Goal: Information Seeking & Learning: Learn about a topic

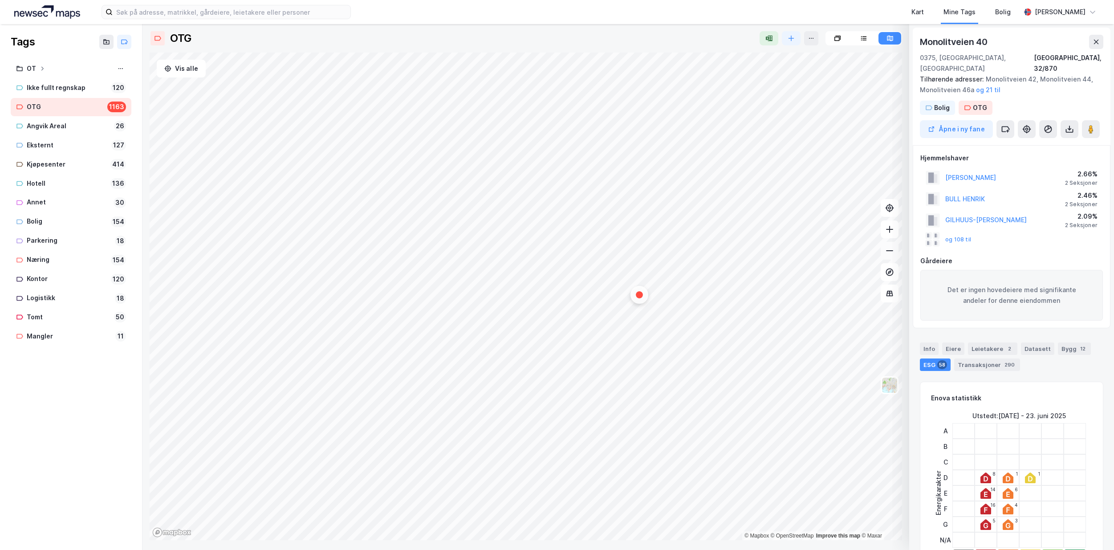
click at [661, 252] on icon at bounding box center [889, 250] width 9 height 9
click at [399, 308] on div "Map marker" at bounding box center [397, 302] width 13 height 13
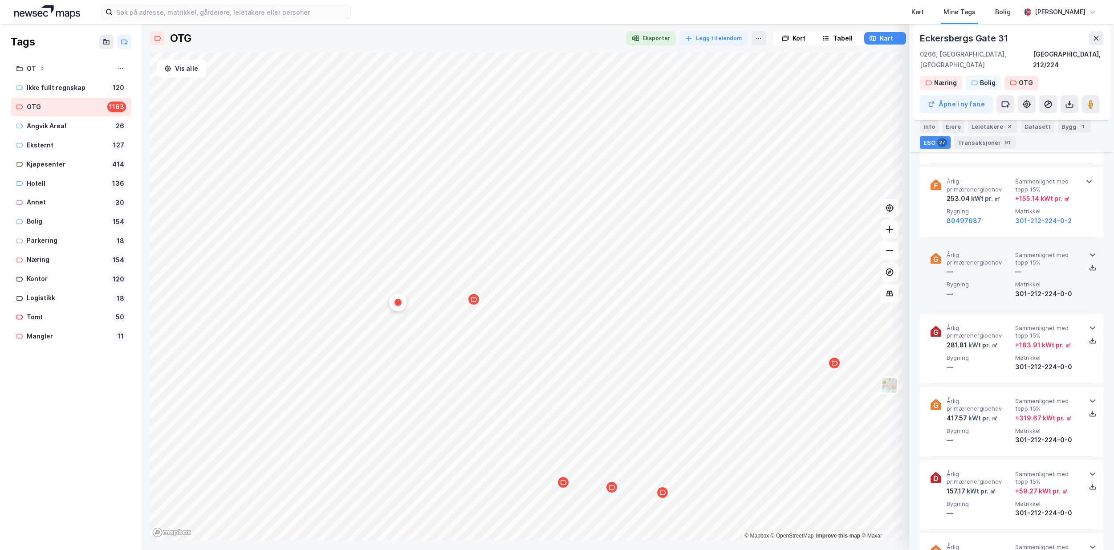
scroll to position [1113, 0]
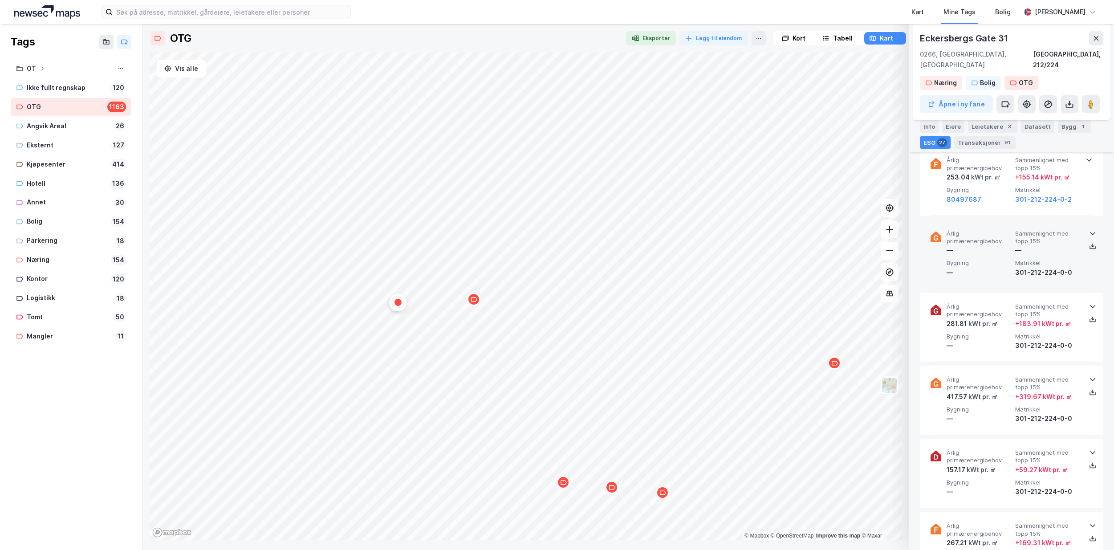
click at [661, 230] on icon at bounding box center [1092, 233] width 7 height 7
click at [661, 231] on icon at bounding box center [1092, 232] width 5 height 3
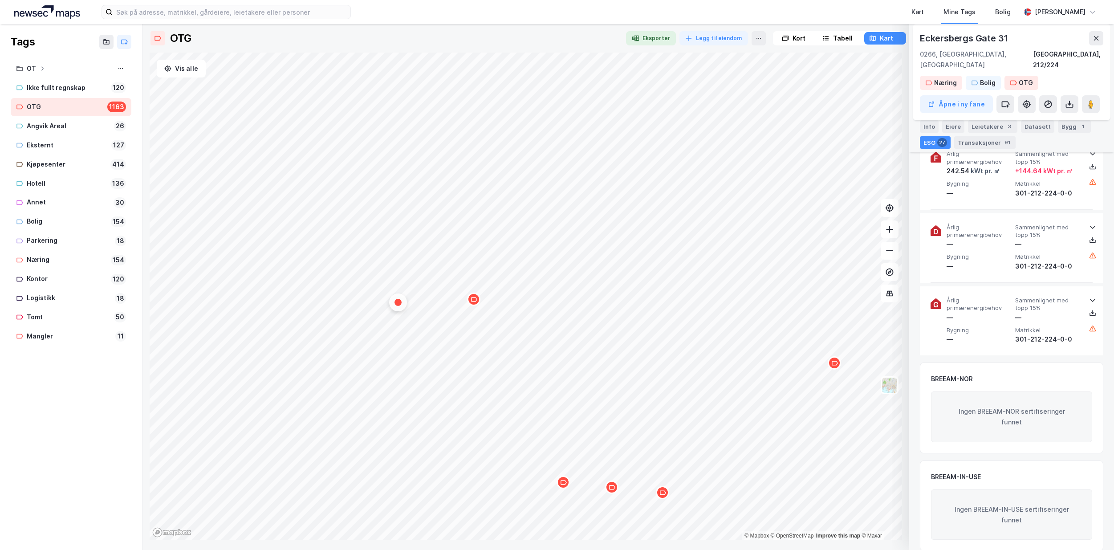
scroll to position [2143, 0]
click at [474, 304] on div "Map marker" at bounding box center [473, 298] width 13 height 13
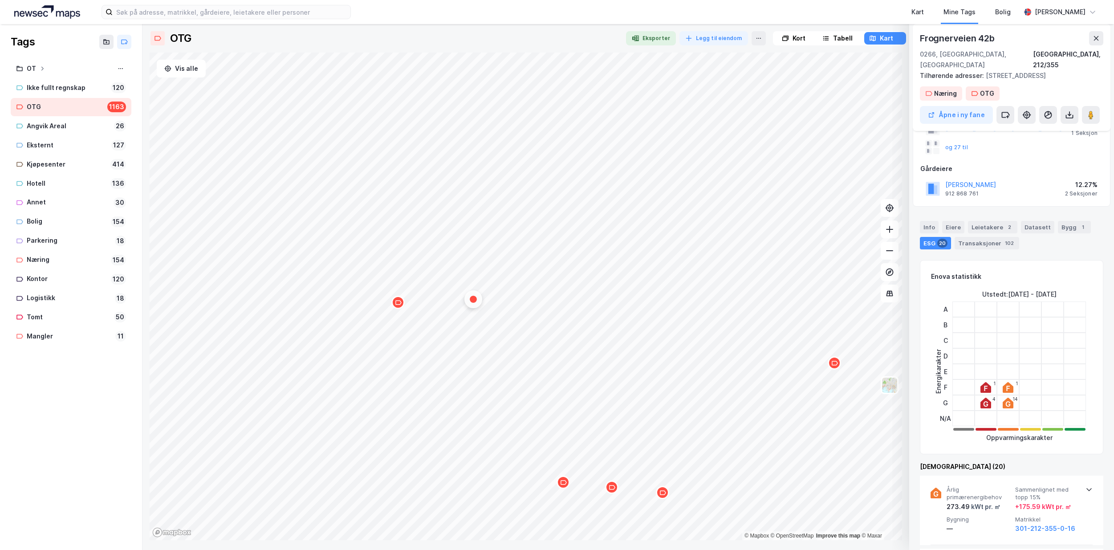
scroll to position [58, 0]
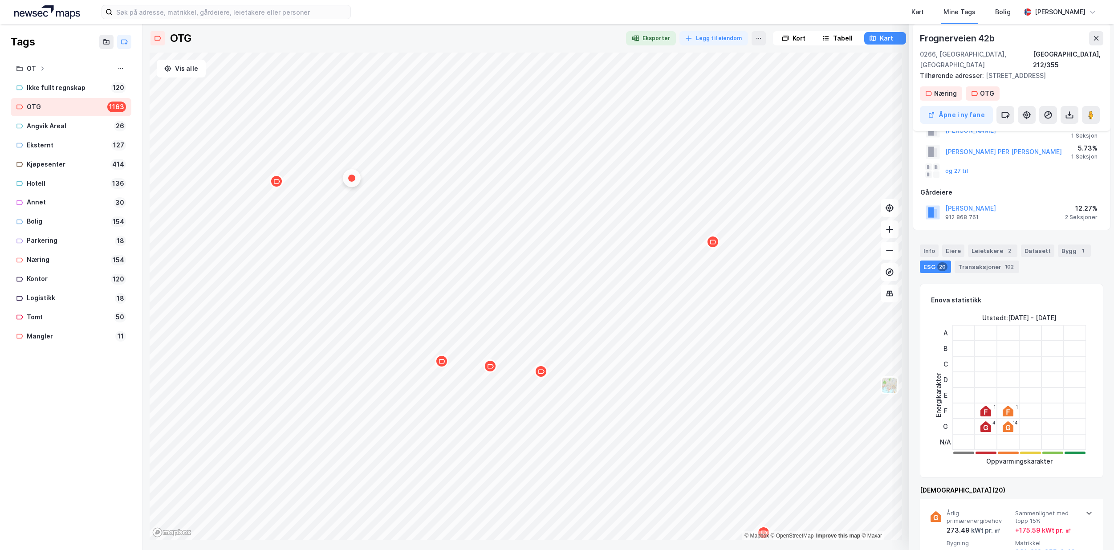
click at [544, 374] on icon "Map marker" at bounding box center [541, 371] width 7 height 7
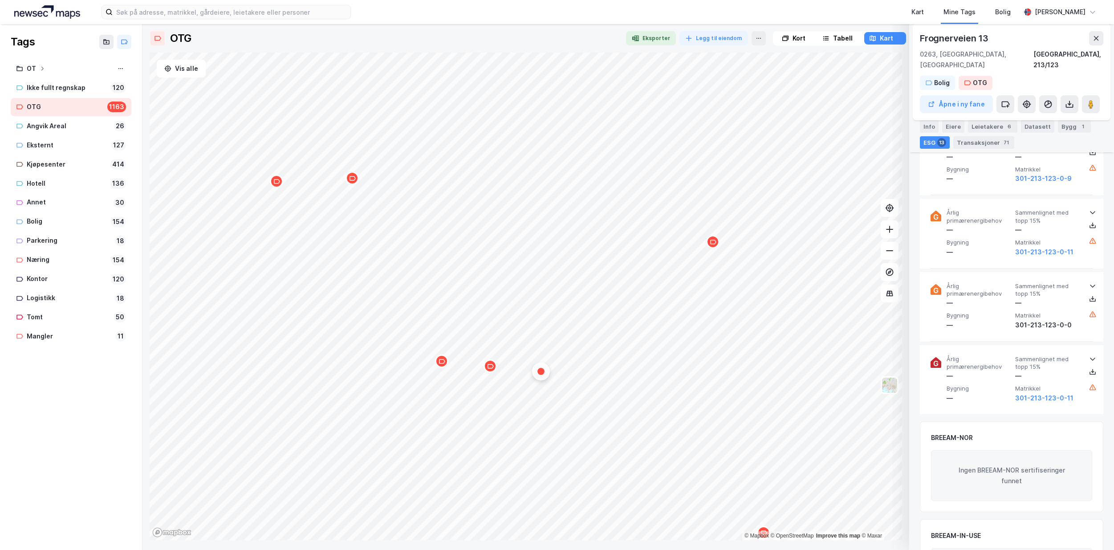
scroll to position [1157, 0]
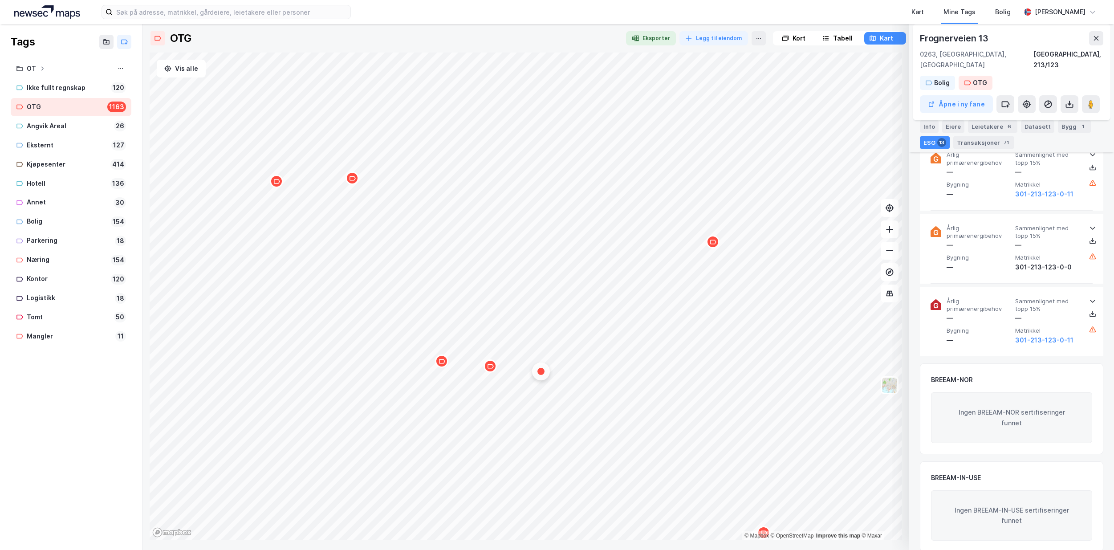
click at [442, 363] on icon "Map marker" at bounding box center [441, 361] width 7 height 7
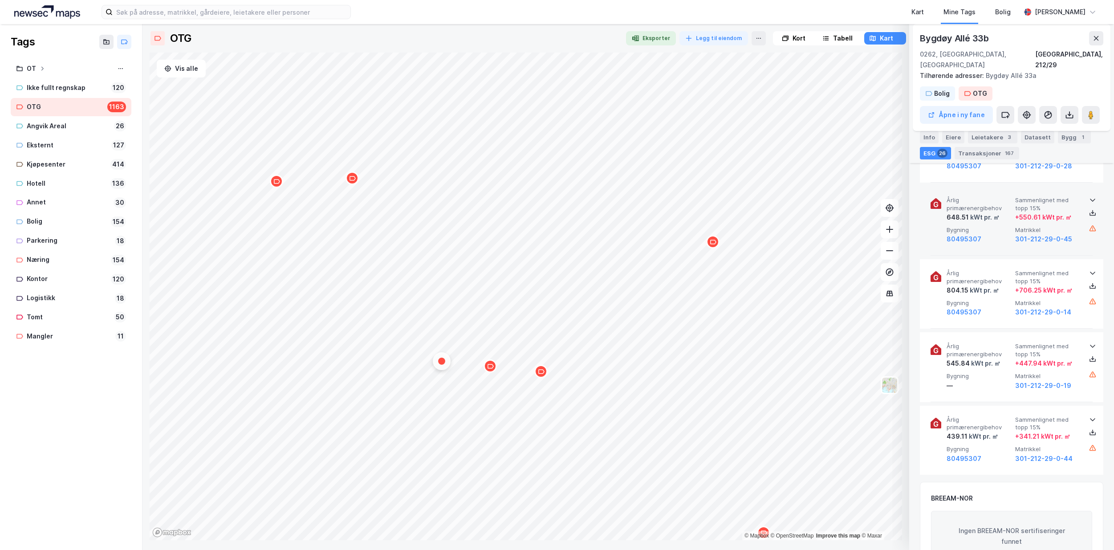
scroll to position [2003, 0]
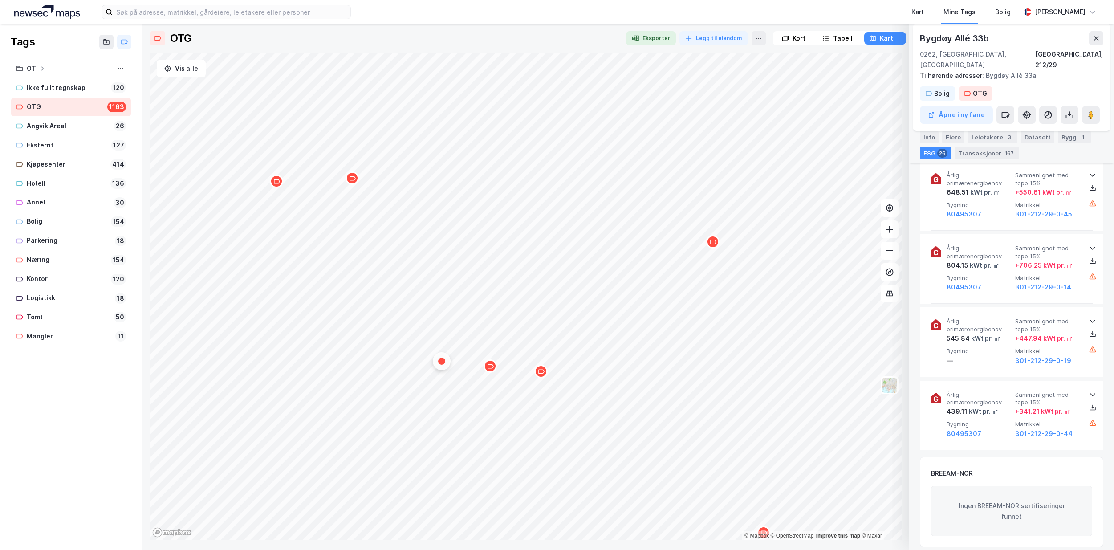
click at [491, 369] on icon "Map marker" at bounding box center [490, 366] width 7 height 7
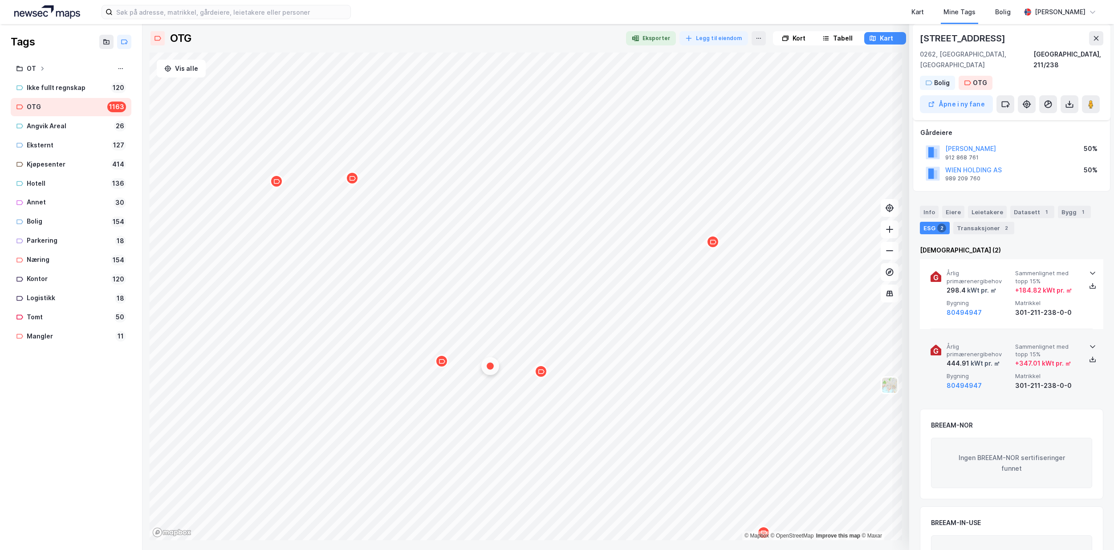
scroll to position [5, 0]
